Goal: Navigation & Orientation: Find specific page/section

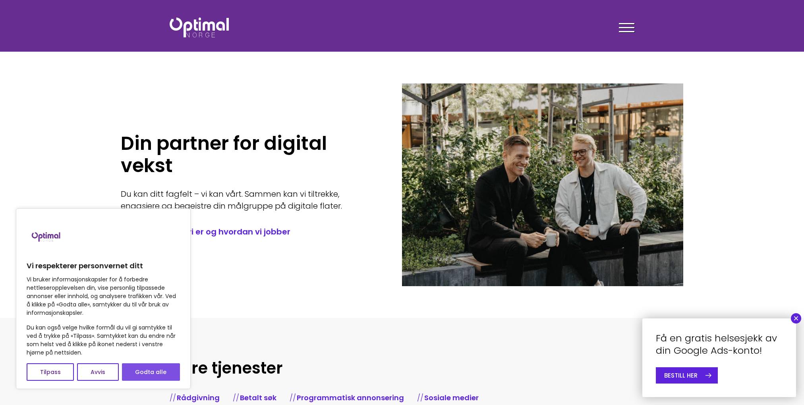
click at [172, 366] on button "Godta alle" at bounding box center [151, 371] width 58 height 17
checkbox input "true"
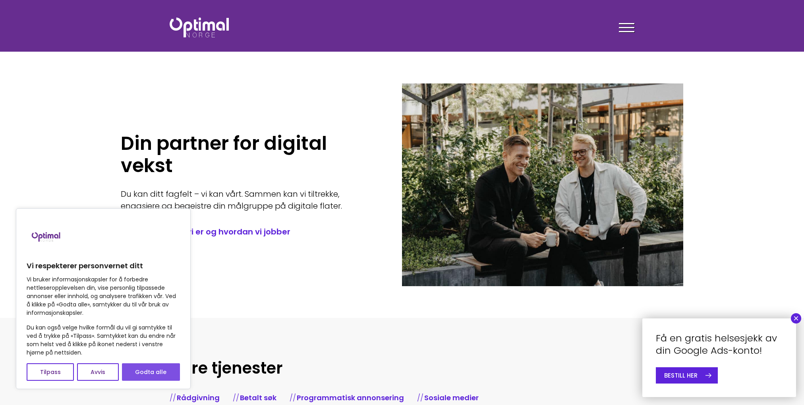
checkbox input "true"
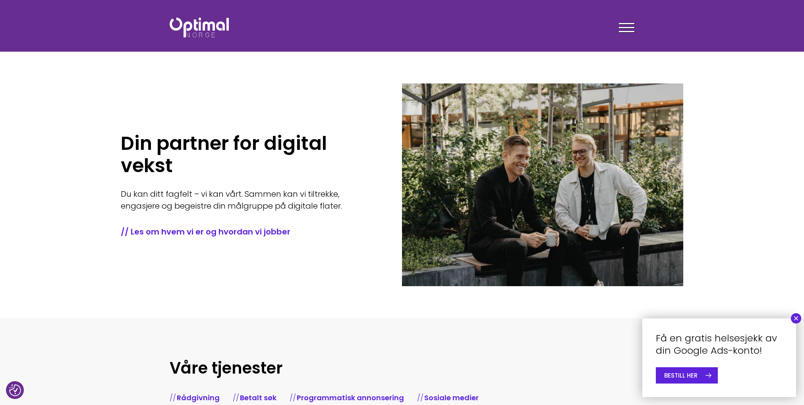
click at [633, 33] on div at bounding box center [626, 29] width 15 height 20
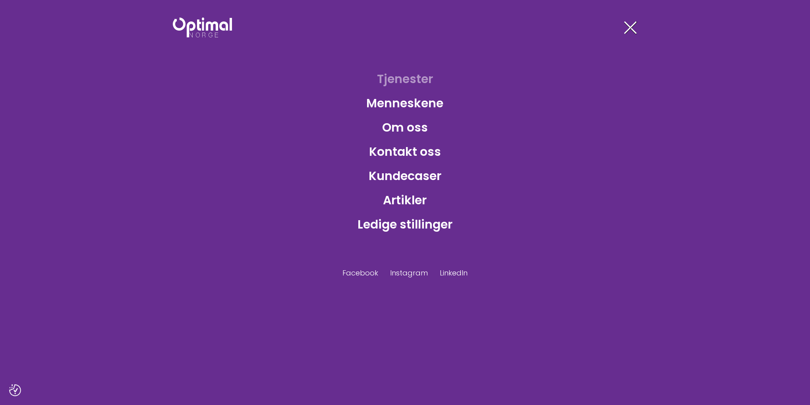
click at [411, 91] on link "Tjenester" at bounding box center [404, 79] width 69 height 26
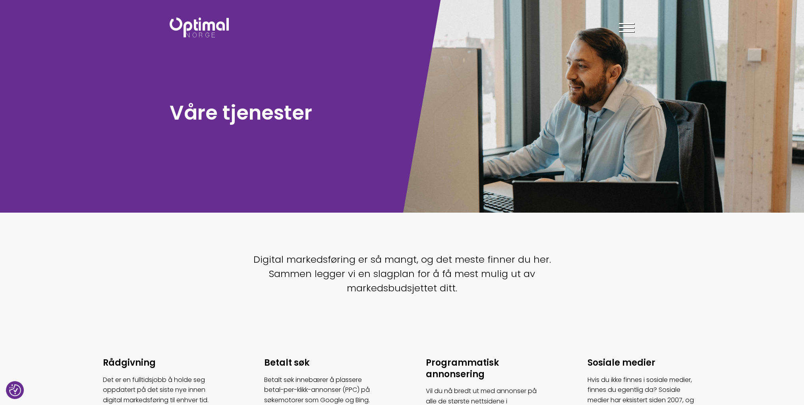
click at [616, 49] on header "Tjenester Menneskene Om oss Kontakt oss Kundecaser Artikler Ledige stillinger F…" at bounding box center [402, 26] width 804 height 52
click at [629, 28] on span at bounding box center [626, 27] width 15 height 1
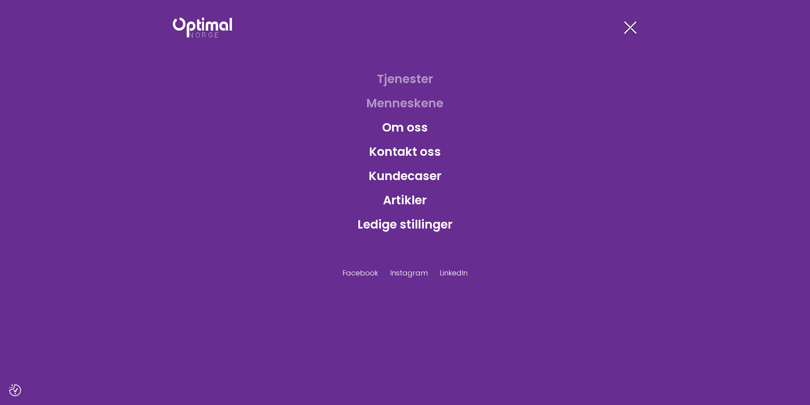
click at [408, 109] on link "Menneskene" at bounding box center [405, 103] width 90 height 26
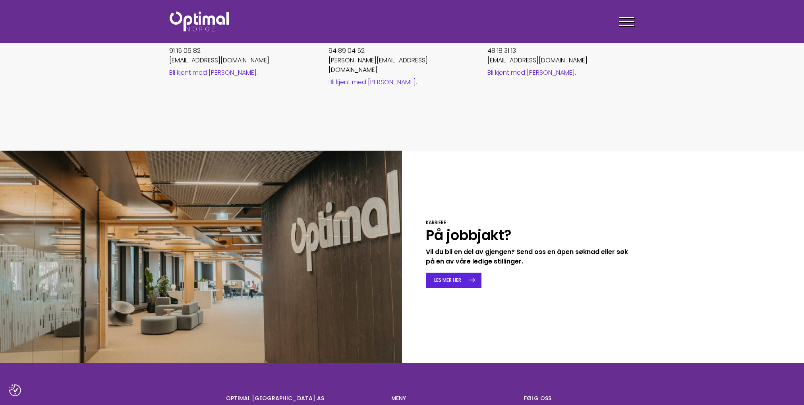
scroll to position [1112, 0]
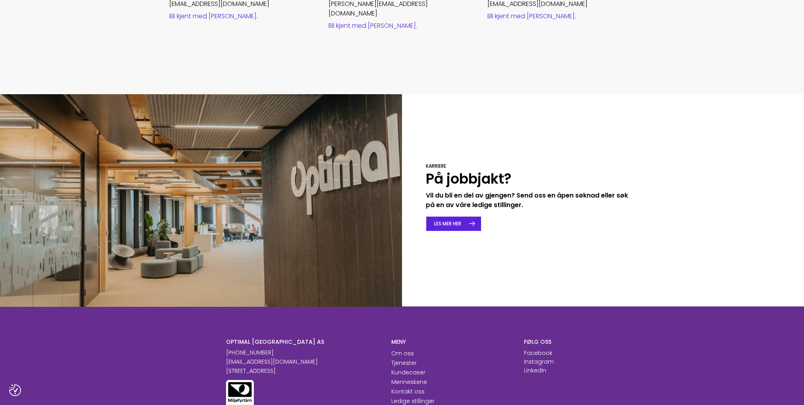
click at [439, 216] on link "LES MER HER" at bounding box center [454, 223] width 56 height 15
